Goal: Information Seeking & Learning: Learn about a topic

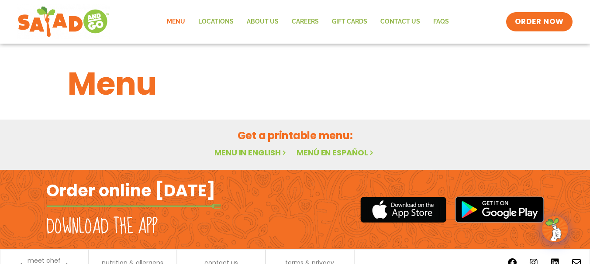
click at [236, 157] on link "Menu in English" at bounding box center [251, 152] width 73 height 11
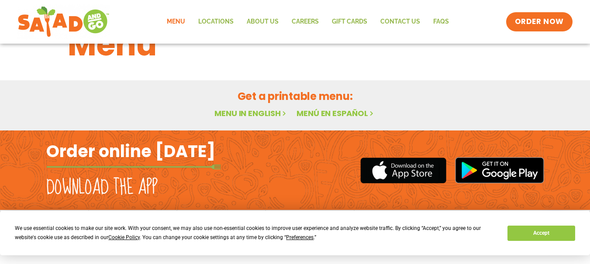
click at [174, 23] on link "Menu" at bounding box center [175, 22] width 31 height 20
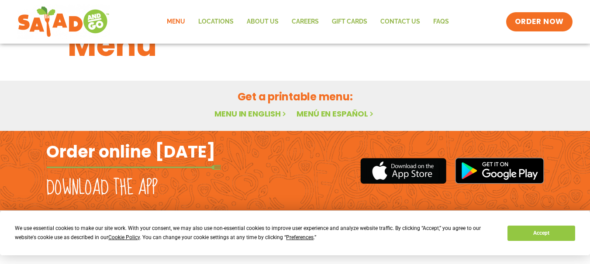
click at [543, 248] on div "We use essential cookies to make our site work. With your consent, we may also …" at bounding box center [295, 233] width 590 height 45
click at [535, 230] on button "Accept" at bounding box center [541, 233] width 67 height 15
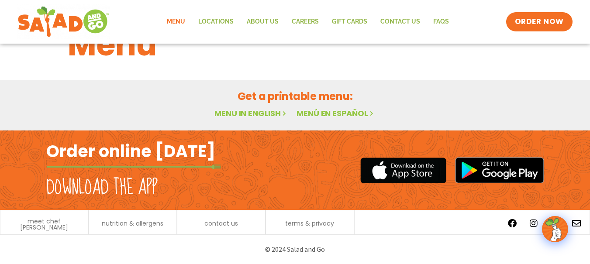
scroll to position [0, 0]
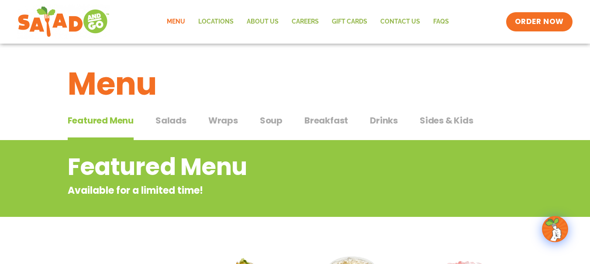
scroll to position [0, 0]
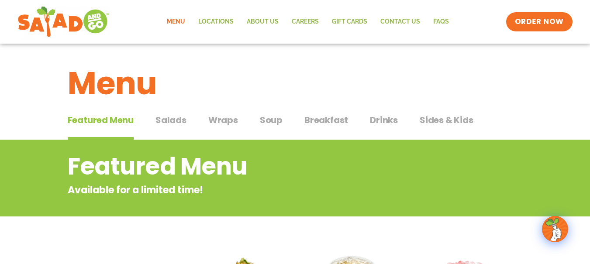
click at [215, 121] on span "Wraps" at bounding box center [223, 120] width 30 height 13
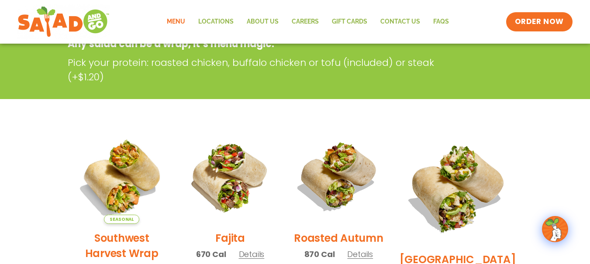
scroll to position [33, 0]
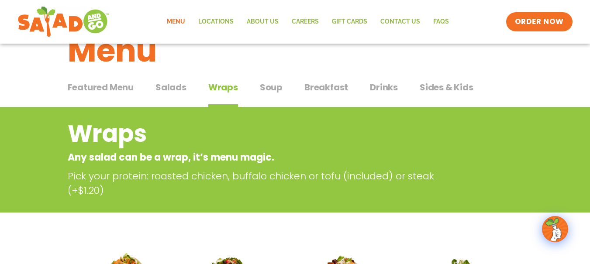
click at [180, 85] on span "Salads" at bounding box center [171, 87] width 31 height 13
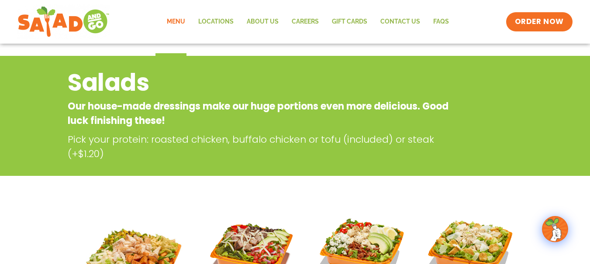
scroll to position [25, 0]
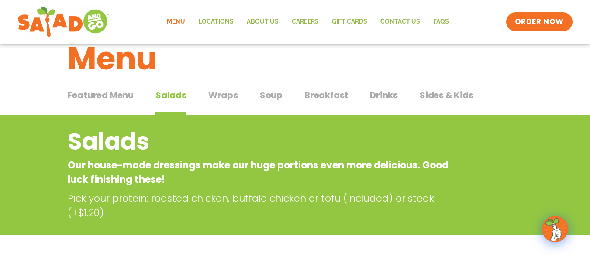
click at [276, 99] on span "Soup" at bounding box center [271, 95] width 23 height 13
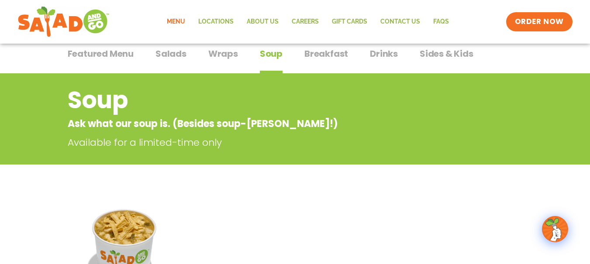
scroll to position [64, 0]
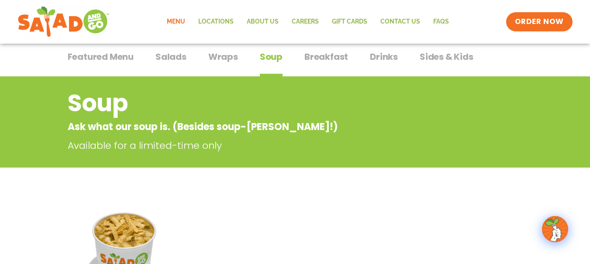
click at [336, 58] on span "Breakfast" at bounding box center [327, 56] width 44 height 13
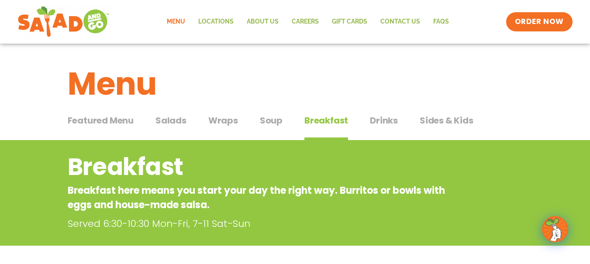
scroll to position [0, 0]
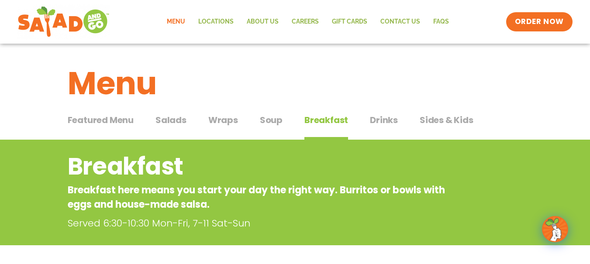
click at [377, 118] on span "Drinks" at bounding box center [384, 120] width 28 height 13
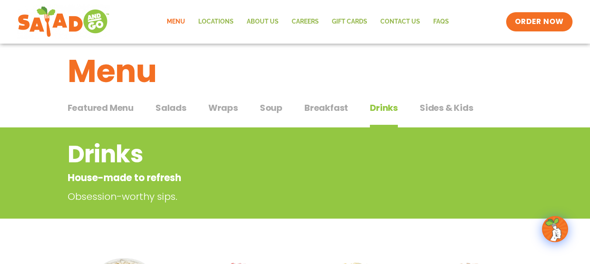
scroll to position [12, 0]
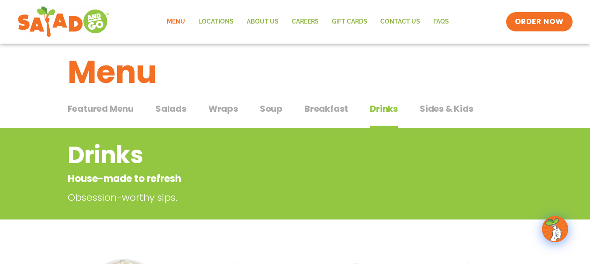
click at [443, 114] on span "Sides & Kids" at bounding box center [447, 108] width 54 height 13
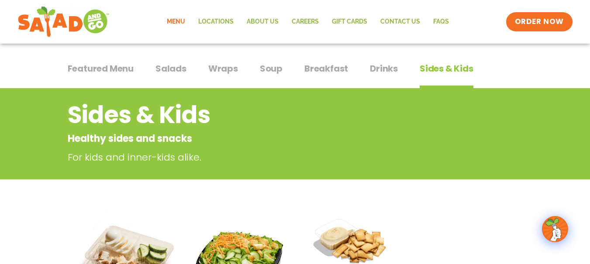
scroll to position [25, 0]
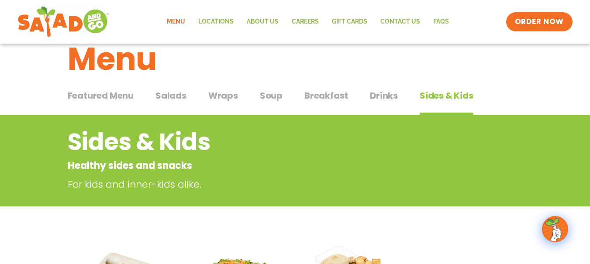
click at [171, 98] on span "Salads" at bounding box center [171, 95] width 31 height 13
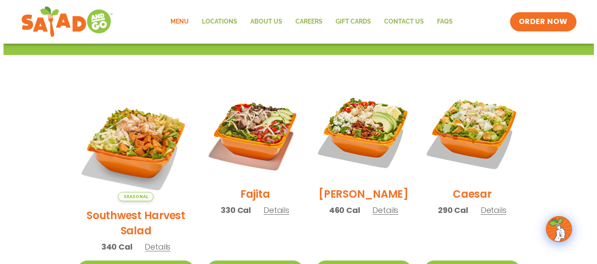
scroll to position [206, 0]
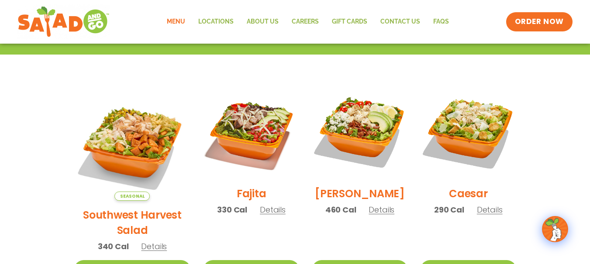
click at [260, 214] on span "Details" at bounding box center [273, 209] width 26 height 11
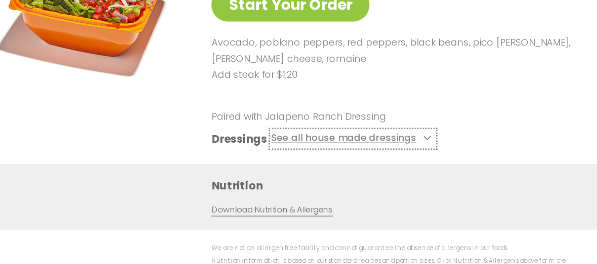
click at [386, 141] on icon at bounding box center [387, 139] width 3 height 3
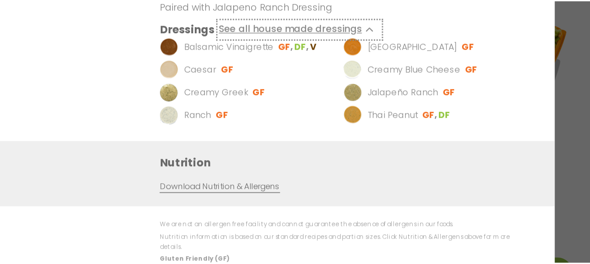
scroll to position [205, 0]
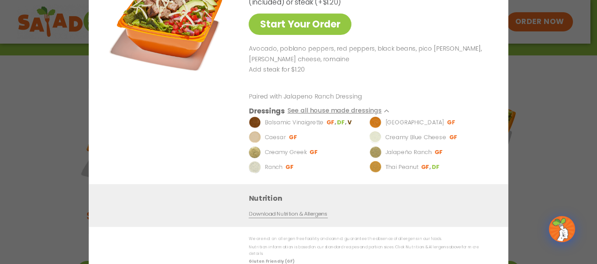
click at [191, 17] on img at bounding box center [169, 21] width 122 height 122
click at [66, 66] on div "Start Your Order Fajita Salad 330 Cal Pick your protein: roasted chicken, buffa…" at bounding box center [298, 132] width 597 height 264
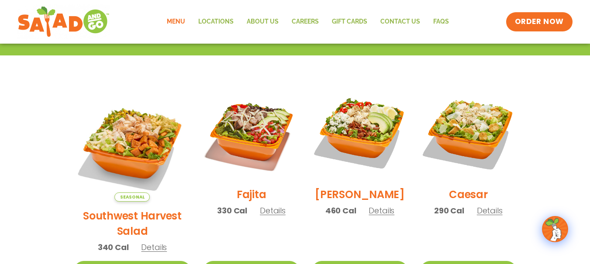
click at [254, 129] on img at bounding box center [251, 132] width 95 height 95
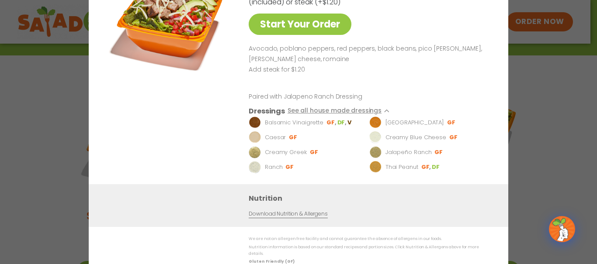
click at [67, 127] on div "Start Your Order Fajita Salad 330 Cal Pick your protein: roasted chicken, buffa…" at bounding box center [298, 132] width 597 height 264
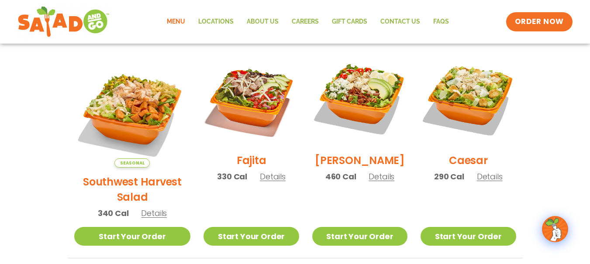
scroll to position [245, 0]
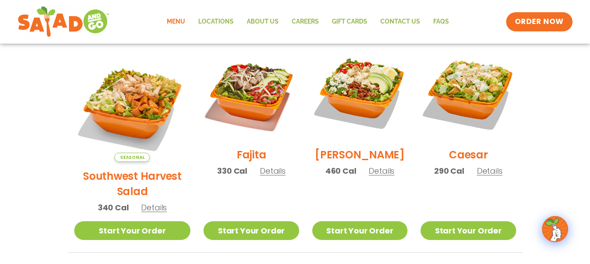
click at [233, 91] on img at bounding box center [251, 92] width 95 height 95
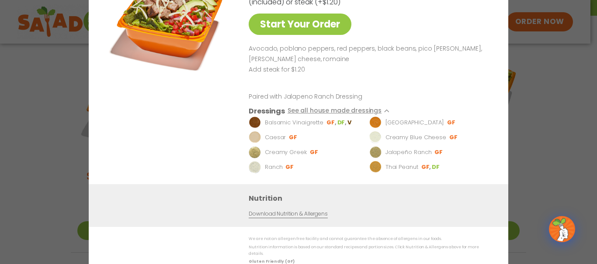
click at [527, 76] on div "Start Your Order Fajita Salad 330 Cal Pick your protein: roasted chicken, buffa…" at bounding box center [298, 132] width 597 height 264
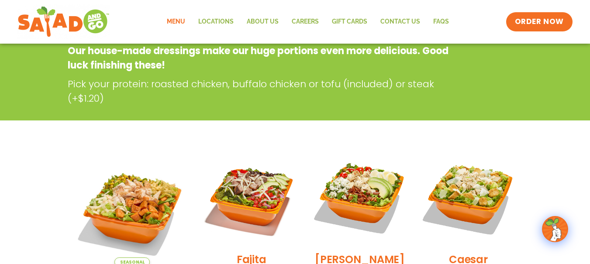
scroll to position [0, 0]
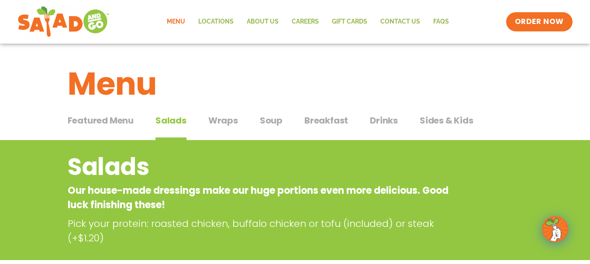
click at [222, 128] on button "Wraps Wraps" at bounding box center [223, 127] width 30 height 27
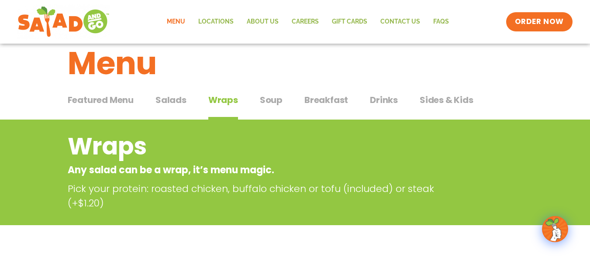
scroll to position [21, 0]
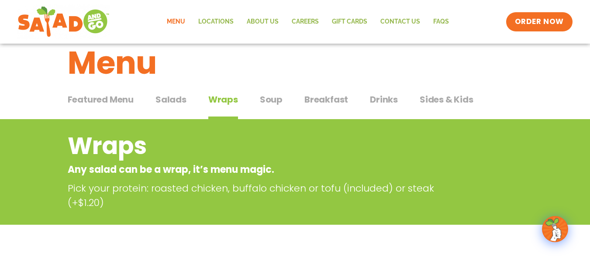
click at [176, 104] on span "Salads" at bounding box center [171, 99] width 31 height 13
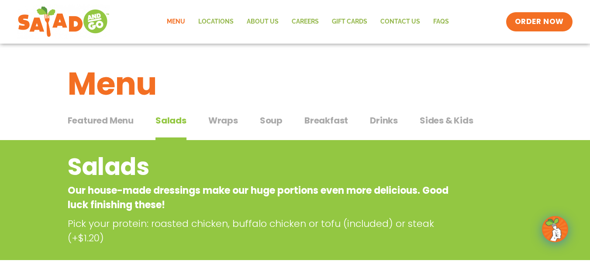
scroll to position [0, 0]
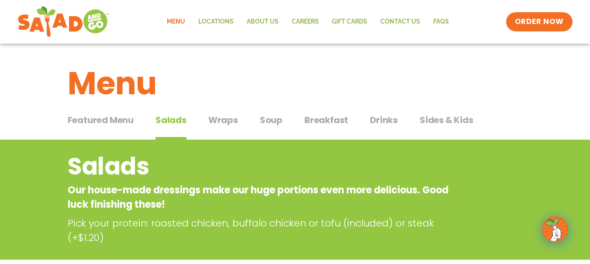
click at [329, 127] on button "Breakfast Breakfast" at bounding box center [327, 127] width 44 height 27
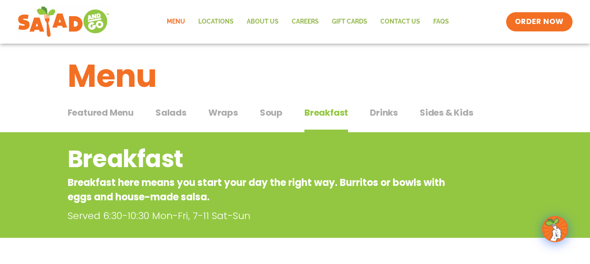
scroll to position [1, 0]
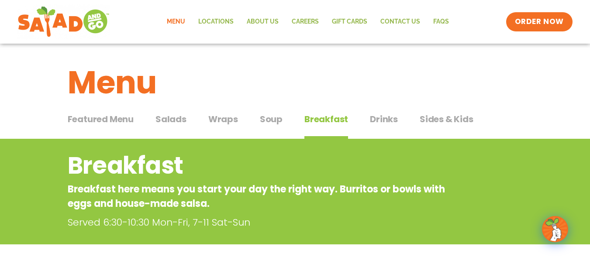
click at [261, 122] on span "Soup" at bounding box center [271, 119] width 23 height 13
